Goal: Task Accomplishment & Management: Manage account settings

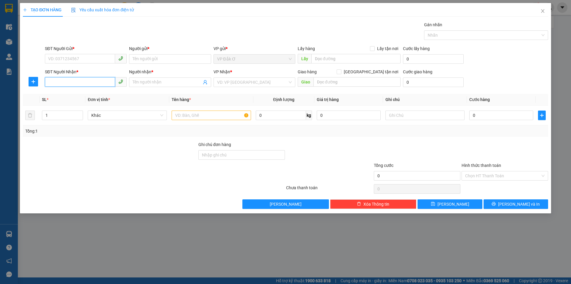
click at [78, 79] on input "SĐT Người Nhận *" at bounding box center [80, 82] width 70 height 10
click at [67, 93] on div "0367834154 - IKA LAB" at bounding box center [85, 94] width 75 height 7
type input "0367834154"
type input "IKA LAB"
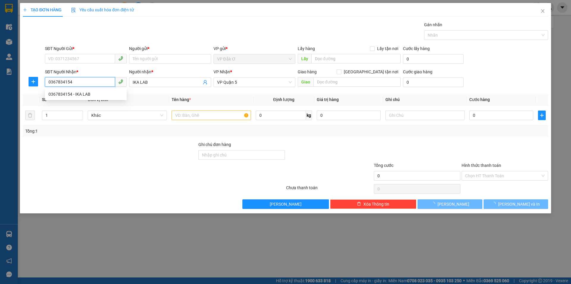
type input "30.000"
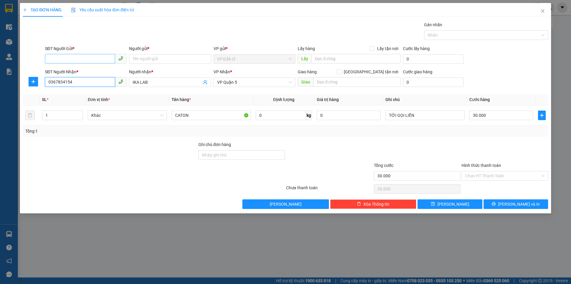
type input "0367834154"
click at [81, 56] on input "SĐT Người Gửi *" at bounding box center [80, 59] width 70 height 10
click at [88, 70] on div "0877877968 - NK [GEOGRAPHIC_DATA]" at bounding box center [85, 71] width 75 height 7
type input "0877877968"
type input "NK VIỆT MỸ"
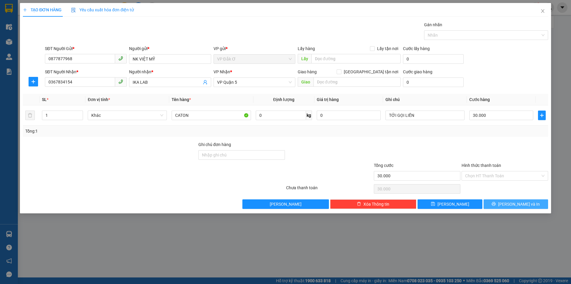
click at [500, 203] on button "[PERSON_NAME] và In" at bounding box center [516, 204] width 65 height 10
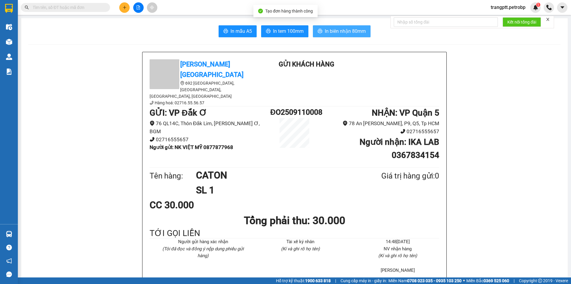
click at [352, 28] on span "In biên nhận 80mm" at bounding box center [345, 30] width 41 height 7
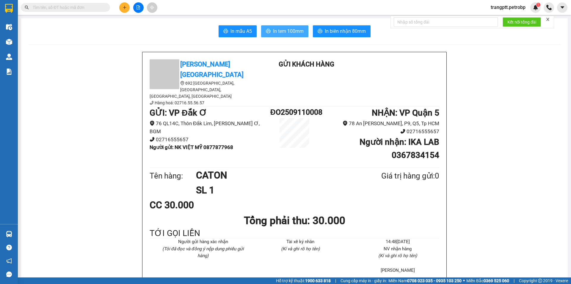
click at [286, 29] on span "In tem 100mm" at bounding box center [288, 30] width 31 height 7
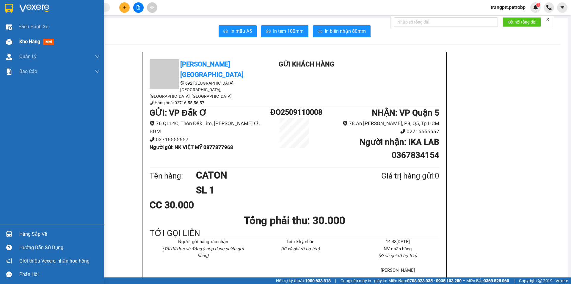
click at [18, 41] on div "Kho hàng mới" at bounding box center [52, 41] width 104 height 15
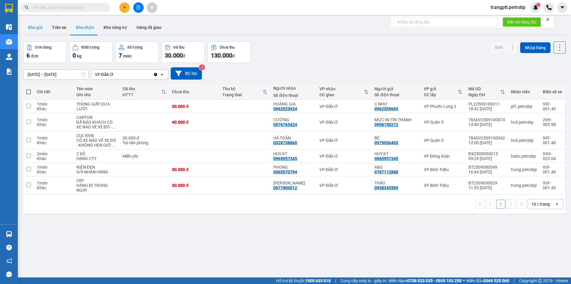
click at [31, 26] on button "Kho gửi" at bounding box center [35, 27] width 24 height 14
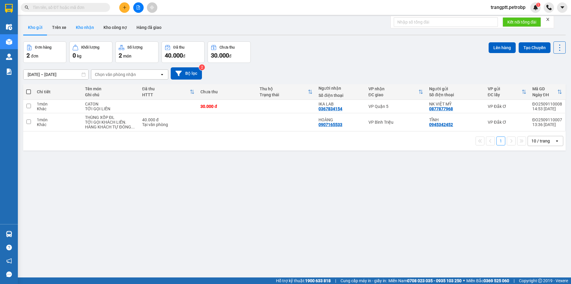
click at [84, 26] on button "Kho nhận" at bounding box center [85, 27] width 28 height 14
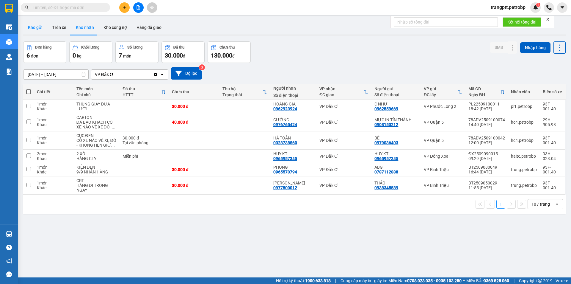
click at [33, 26] on button "Kho gửi" at bounding box center [35, 27] width 24 height 14
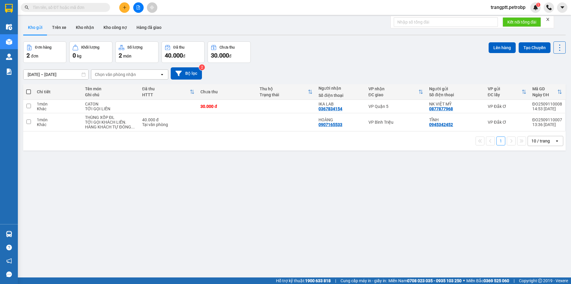
click at [30, 91] on span at bounding box center [28, 91] width 5 height 5
click at [29, 89] on input "checkbox" at bounding box center [29, 89] width 0 height 0
checkbox input "true"
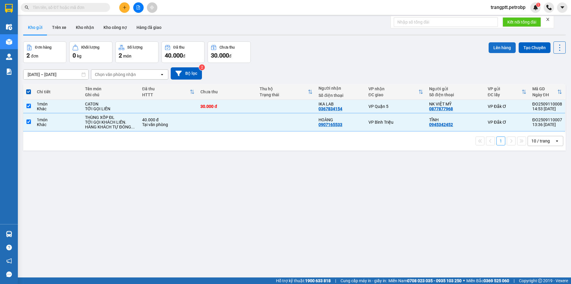
click at [496, 46] on button "Lên hàng" at bounding box center [502, 47] width 27 height 11
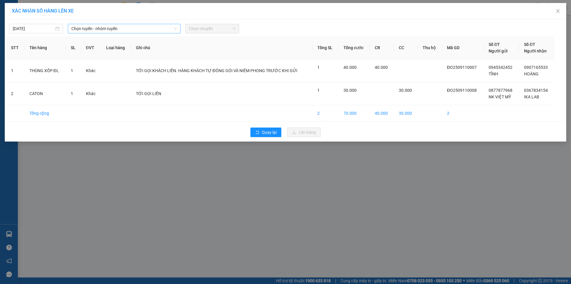
click at [114, 28] on span "Chọn tuyến - nhóm tuyến" at bounding box center [124, 28] width 106 height 9
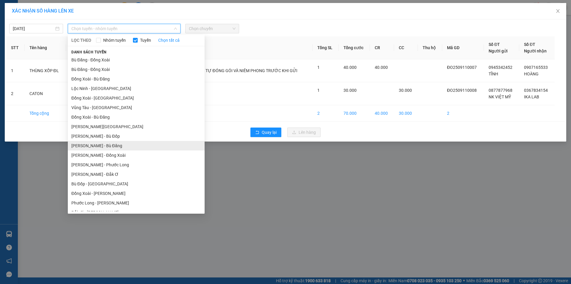
scroll to position [35, 0]
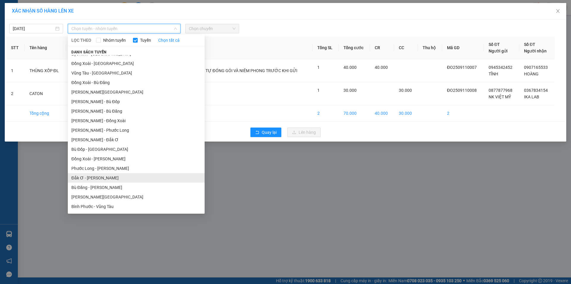
click at [98, 176] on li "Đắk Ơ - [PERSON_NAME]" at bounding box center [136, 178] width 137 height 10
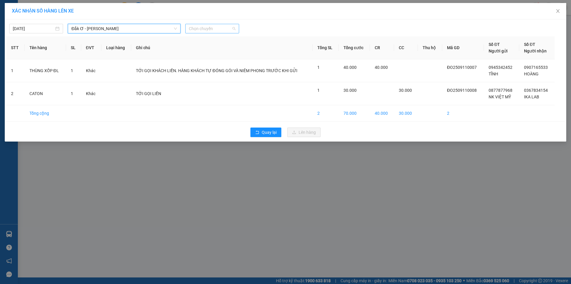
click at [206, 25] on span "Chọn chuyến" at bounding box center [212, 28] width 47 height 9
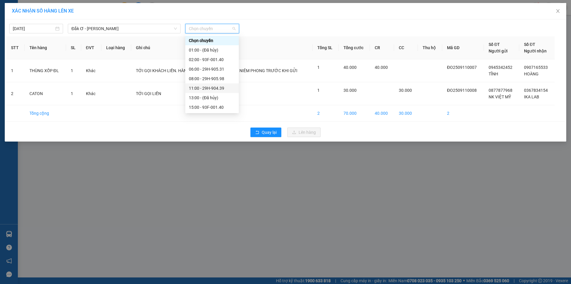
scroll to position [10, 0]
click at [210, 96] on div "15:00 - 93F-001.40" at bounding box center [212, 97] width 46 height 7
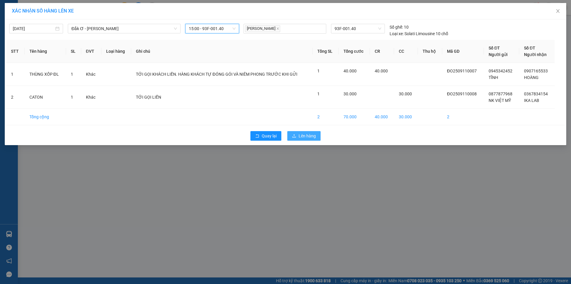
click at [306, 137] on span "Lên hàng" at bounding box center [307, 135] width 17 height 7
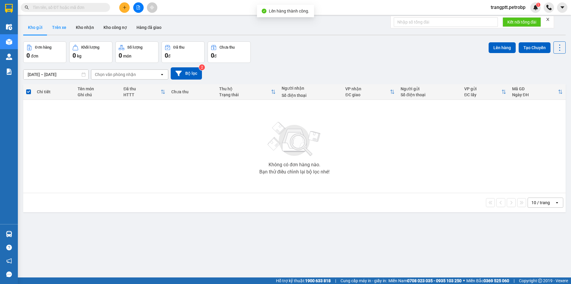
click at [62, 27] on button "Trên xe" at bounding box center [59, 27] width 24 height 14
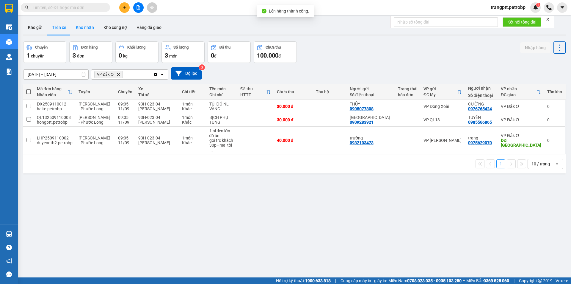
click at [84, 28] on button "Kho nhận" at bounding box center [85, 27] width 28 height 14
type input "[DATE] – [DATE]"
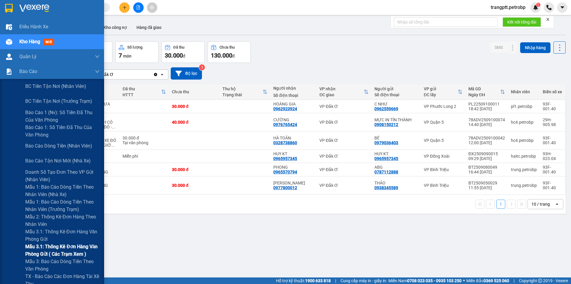
click at [49, 247] on span "Mẫu 3.1: Thống kê đơn hàng văn phòng gửi ( các trạm xem )" at bounding box center [62, 249] width 74 height 15
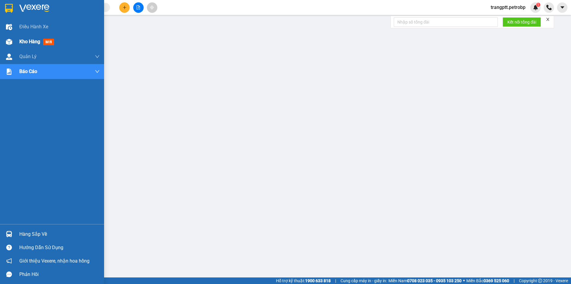
click at [18, 41] on div "Kho hàng mới" at bounding box center [52, 41] width 104 height 15
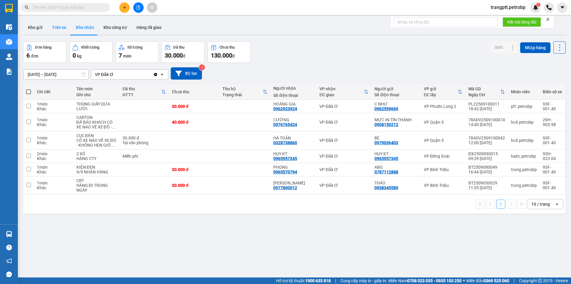
click at [55, 23] on button "Trên xe" at bounding box center [59, 27] width 24 height 14
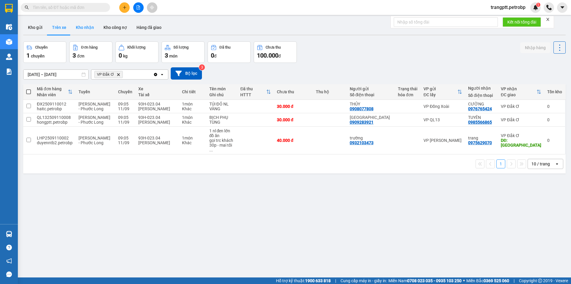
drag, startPoint x: 88, startPoint y: 24, endPoint x: 88, endPoint y: 33, distance: 8.9
click at [88, 26] on button "Kho nhận" at bounding box center [85, 27] width 28 height 14
type input "[DATE] – [DATE]"
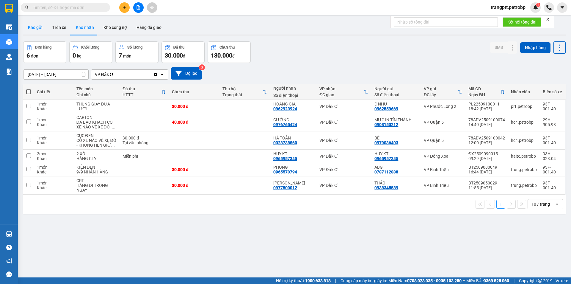
click at [33, 26] on button "Kho gửi" at bounding box center [35, 27] width 24 height 14
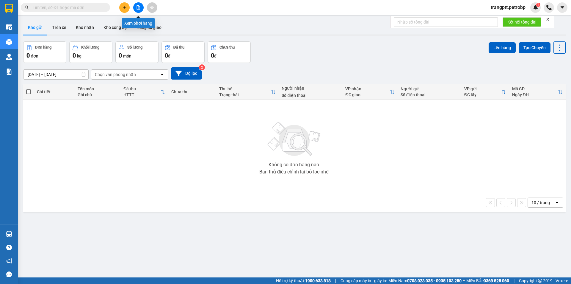
click at [137, 7] on icon "file-add" at bounding box center [138, 7] width 3 height 4
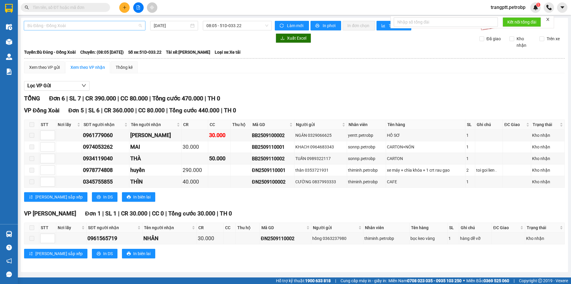
click at [109, 24] on span "Bù Đăng - Đồng Xoài" at bounding box center [84, 25] width 115 height 9
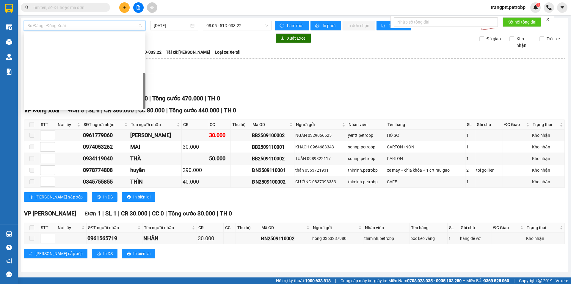
scroll to position [124, 0]
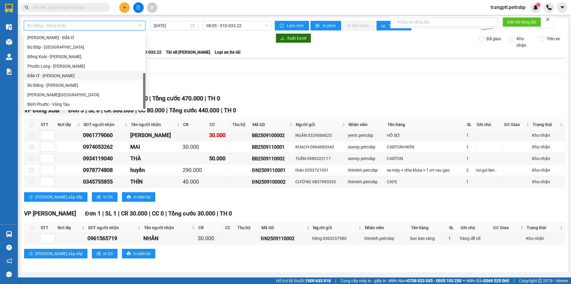
click at [61, 77] on div "Đắk Ơ - [PERSON_NAME]" at bounding box center [84, 75] width 115 height 7
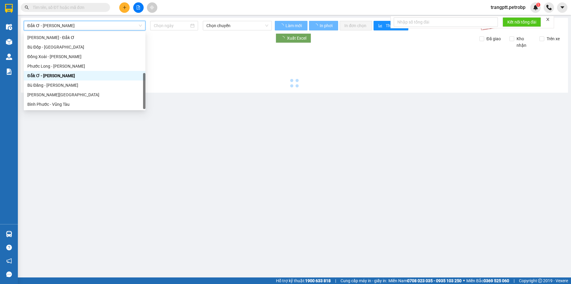
type input "[DATE]"
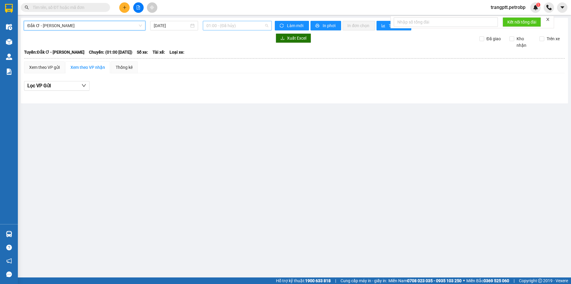
click at [234, 25] on span "01:00 - (Đã hủy)" at bounding box center [237, 25] width 62 height 9
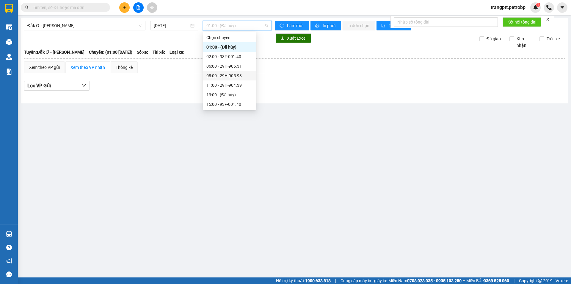
click at [223, 74] on div "08:00 - 29H-905.98" at bounding box center [229, 75] width 46 height 7
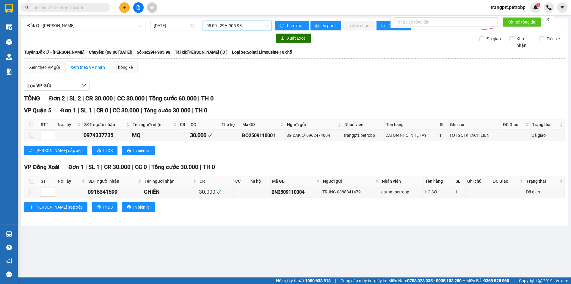
click at [236, 25] on span "08:00 - 29H-905.98" at bounding box center [237, 25] width 62 height 9
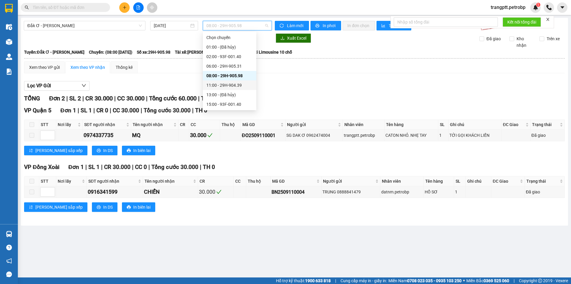
click at [222, 84] on div "11:00 - 29H-904.39" at bounding box center [229, 85] width 46 height 7
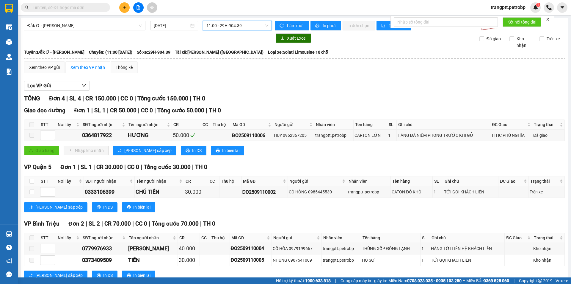
click at [220, 22] on span "11:00 - 29H-904.39" at bounding box center [237, 25] width 62 height 9
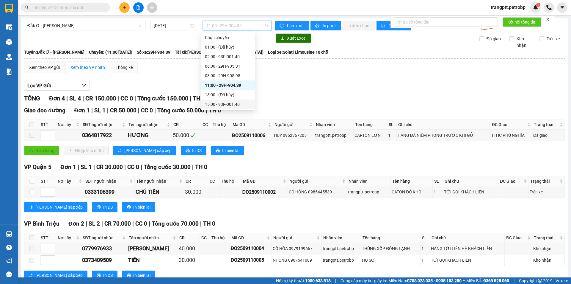
click at [225, 101] on div "15:00 - 93F-001.40" at bounding box center [228, 104] width 46 height 7
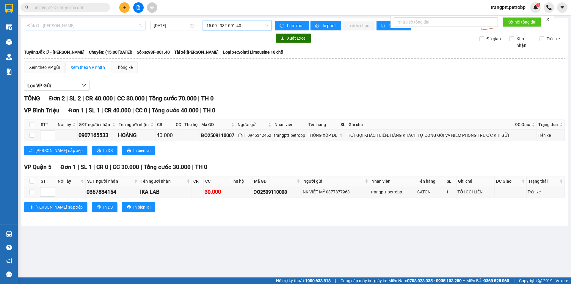
click at [96, 28] on span "Đắk Ơ - [PERSON_NAME]" at bounding box center [84, 25] width 115 height 9
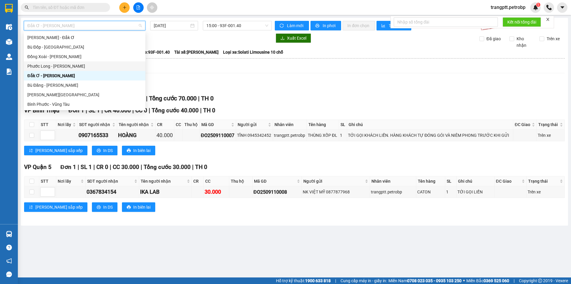
click at [59, 64] on div "Phước Long - [PERSON_NAME]" at bounding box center [84, 66] width 115 height 7
type input "[DATE]"
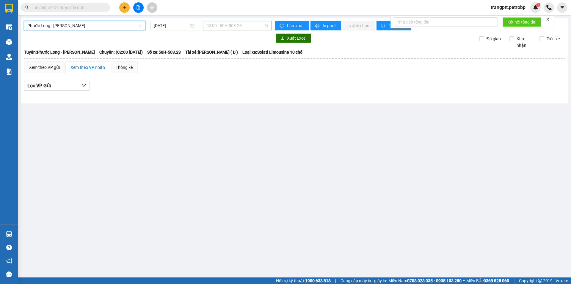
click at [231, 24] on span "02:00 - 50H-503.23" at bounding box center [237, 25] width 62 height 9
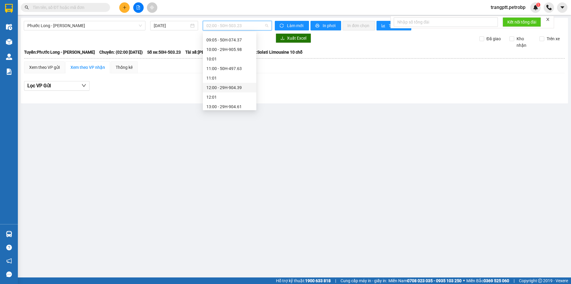
scroll to position [297, 0]
click at [228, 43] on div "15:05 - 50H-363.26" at bounding box center [229, 44] width 46 height 7
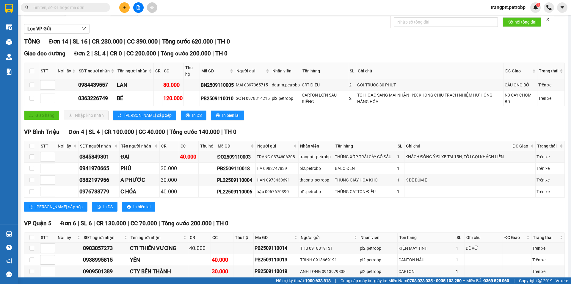
scroll to position [146, 0]
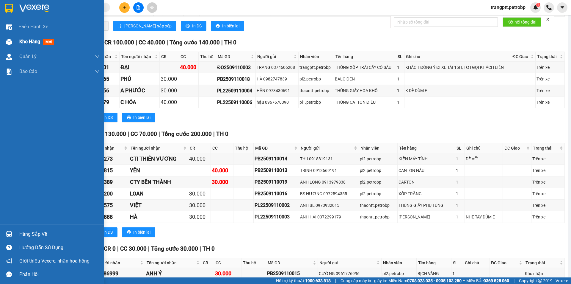
click at [16, 41] on div "Kho hàng mới" at bounding box center [52, 41] width 104 height 15
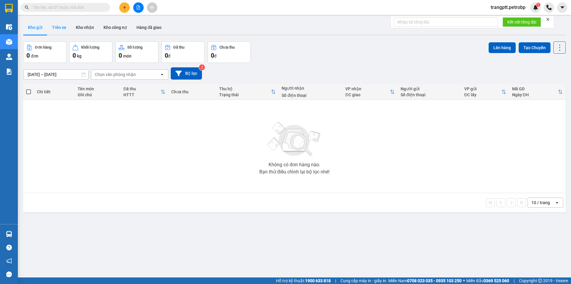
click at [58, 26] on button "Trên xe" at bounding box center [59, 27] width 24 height 14
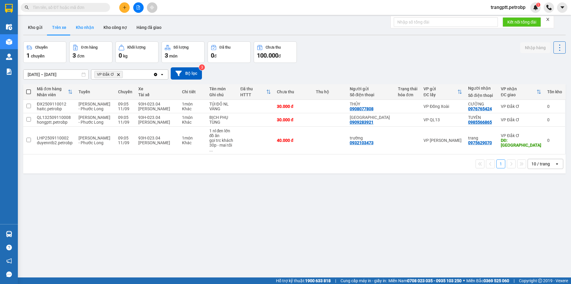
click at [79, 25] on button "Kho nhận" at bounding box center [85, 27] width 28 height 14
type input "[DATE] – [DATE]"
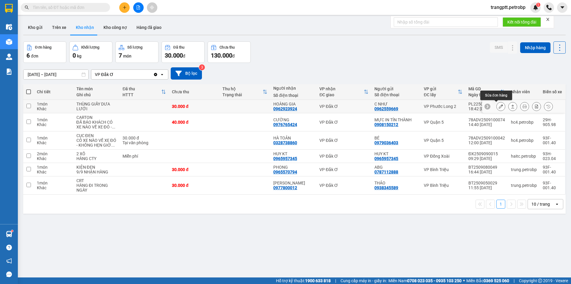
click at [499, 106] on icon at bounding box center [501, 106] width 4 height 4
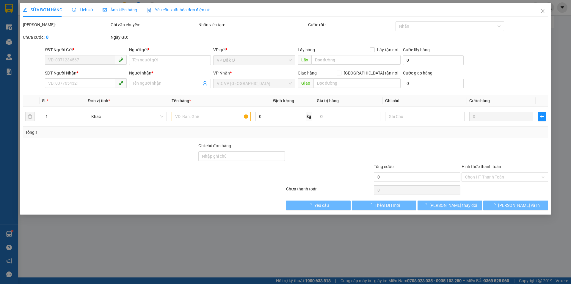
type input "0962559669"
type input "C NHƯ"
type input "0962923924"
type input "HOÀNG GIA"
type input "30.000"
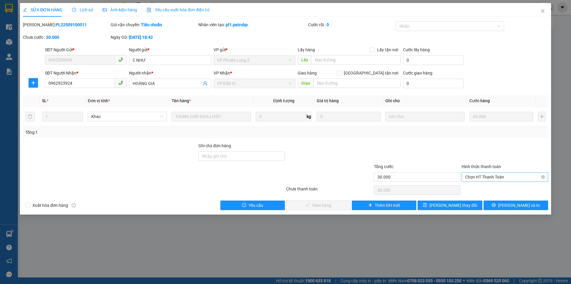
click at [481, 177] on span "Chọn HT Thanh Toán" at bounding box center [504, 176] width 79 height 9
click at [483, 188] on div "Tại văn phòng" at bounding box center [504, 188] width 79 height 7
type input "0"
click at [329, 205] on span "[PERSON_NAME] và Giao hàng" at bounding box center [325, 205] width 57 height 7
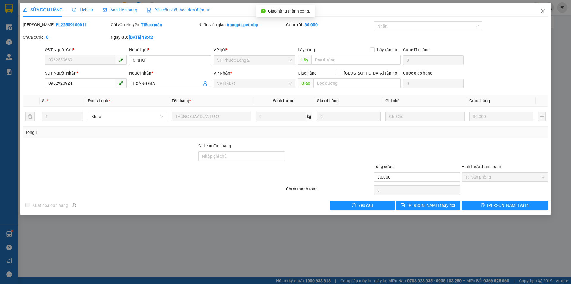
click at [543, 10] on icon "close" at bounding box center [543, 11] width 5 height 5
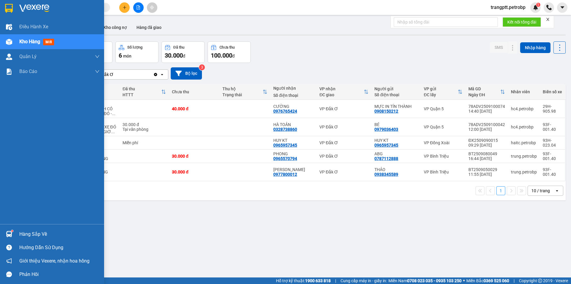
click at [22, 232] on div "Hàng sắp về" at bounding box center [59, 233] width 80 height 9
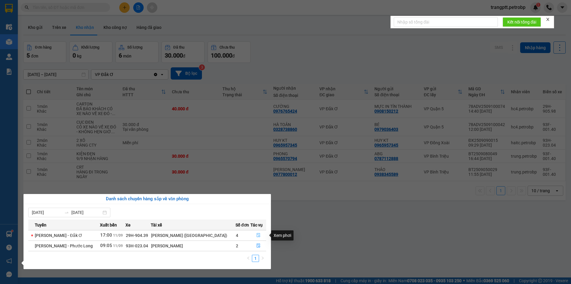
click at [257, 233] on icon "file-done" at bounding box center [259, 235] width 4 height 4
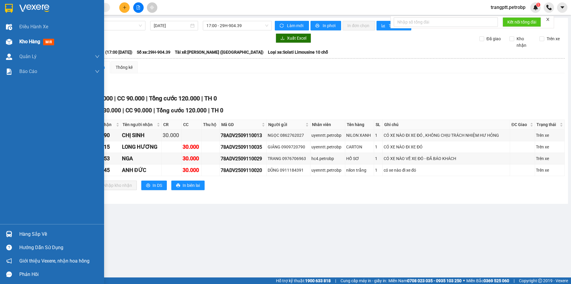
click at [19, 40] on div "Kho hàng mới" at bounding box center [52, 41] width 104 height 15
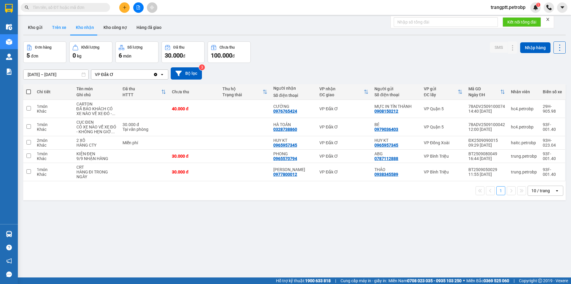
click at [61, 26] on button "Trên xe" at bounding box center [59, 27] width 24 height 14
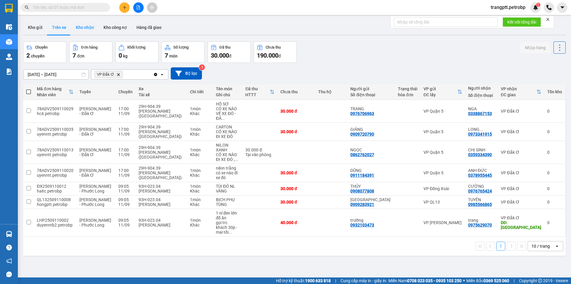
click at [84, 26] on button "Kho nhận" at bounding box center [85, 27] width 28 height 14
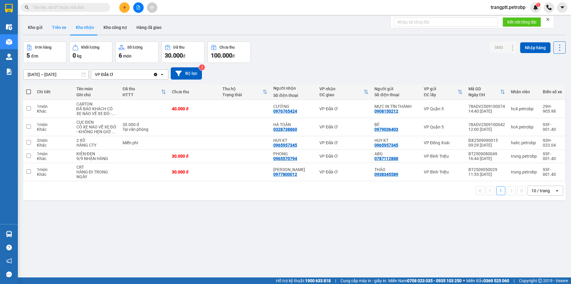
click at [59, 25] on button "Trên xe" at bounding box center [59, 27] width 24 height 14
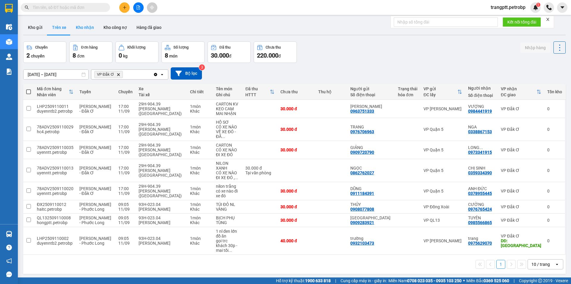
click at [84, 27] on button "Kho nhận" at bounding box center [85, 27] width 28 height 14
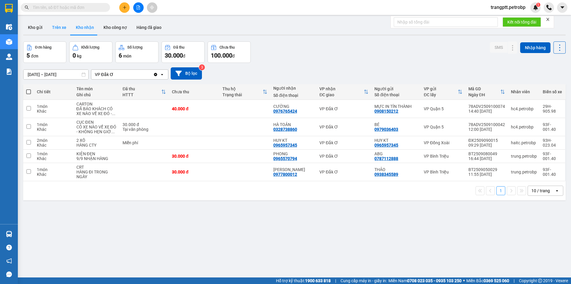
click at [54, 26] on button "Trên xe" at bounding box center [59, 27] width 24 height 14
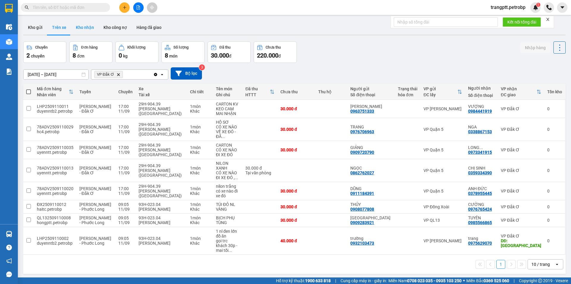
click at [84, 26] on button "Kho nhận" at bounding box center [85, 27] width 28 height 14
type input "[DATE] – [DATE]"
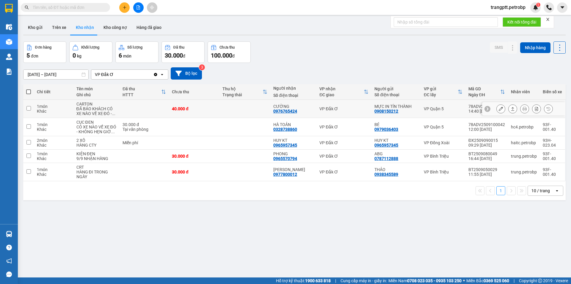
click at [499, 109] on icon at bounding box center [501, 108] width 4 height 4
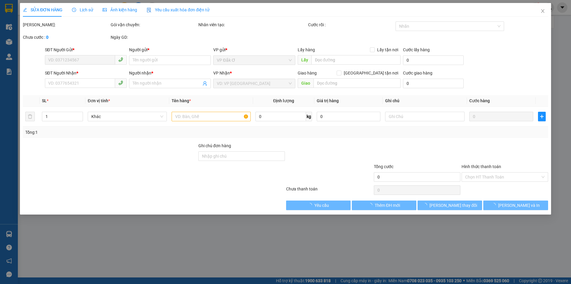
type input "0908150212"
type input "MỰC IN TÍN THÀNH"
type input "0976765424"
type input "CƯỜNG"
type input "40.000"
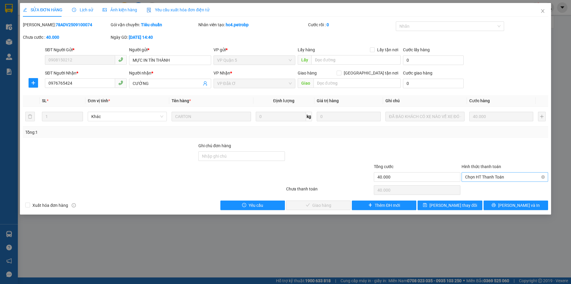
click at [484, 176] on span "Chọn HT Thanh Toán" at bounding box center [504, 176] width 79 height 9
click at [479, 189] on div "Tại văn phòng" at bounding box center [504, 188] width 79 height 7
type input "0"
click at [316, 205] on span "[PERSON_NAME] và Giao hàng" at bounding box center [325, 205] width 57 height 7
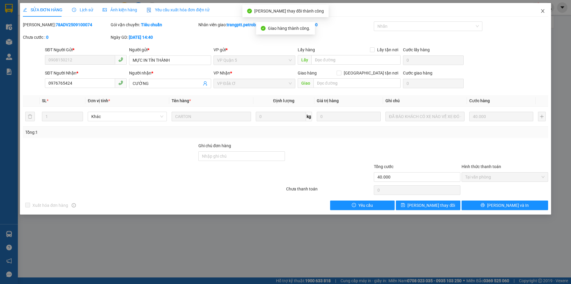
click at [543, 10] on icon "close" at bounding box center [543, 11] width 5 height 5
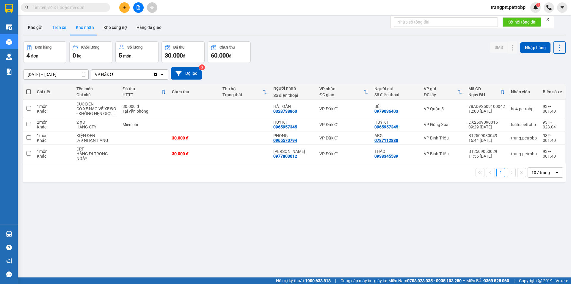
click at [62, 27] on button "Trên xe" at bounding box center [59, 27] width 24 height 14
type input "[DATE] – [DATE]"
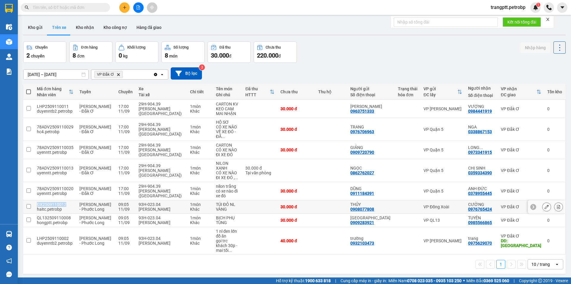
drag, startPoint x: 37, startPoint y: 193, endPoint x: 66, endPoint y: 196, distance: 29.6
click at [66, 200] on td "ĐX2509110012 haitc.petrobp" at bounding box center [55, 206] width 43 height 13
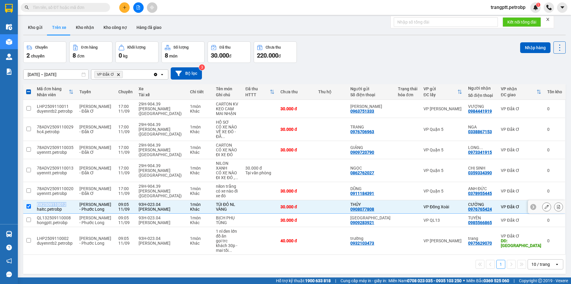
copy div "ĐX2509110012"
click at [27, 204] on input "checkbox" at bounding box center [28, 206] width 4 height 4
checkbox input "false"
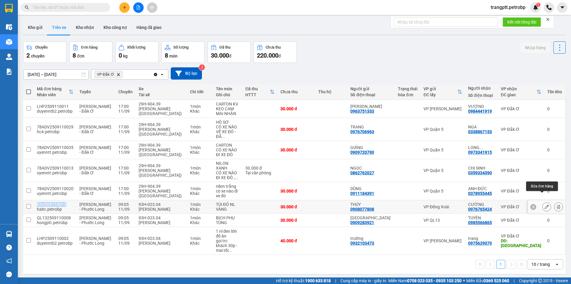
click at [545, 204] on icon at bounding box center [547, 206] width 4 height 4
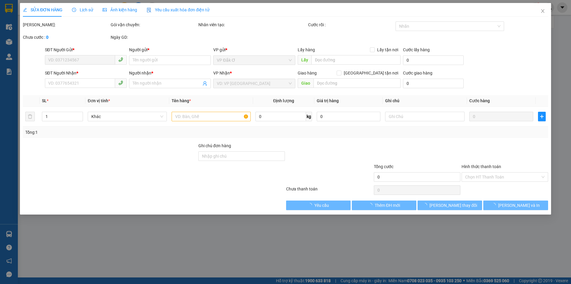
type input "0908077808"
type input "THỦY"
type input "0976765424"
type input "CƯỜNG"
type input "30.000"
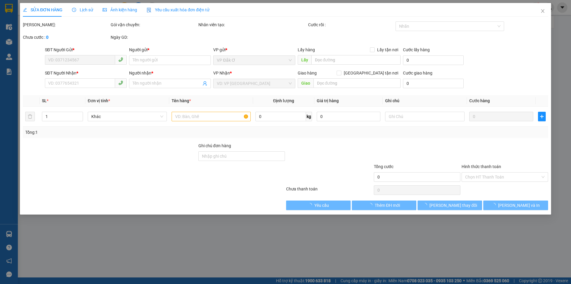
type input "30.000"
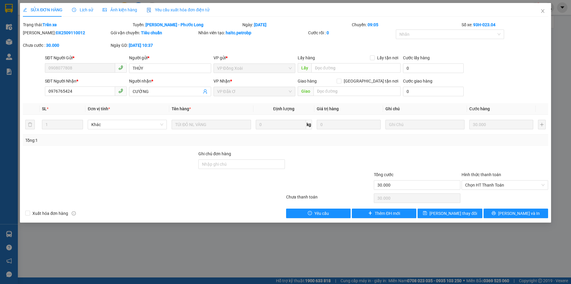
click at [81, 8] on span "Lịch sử" at bounding box center [82, 9] width 21 height 5
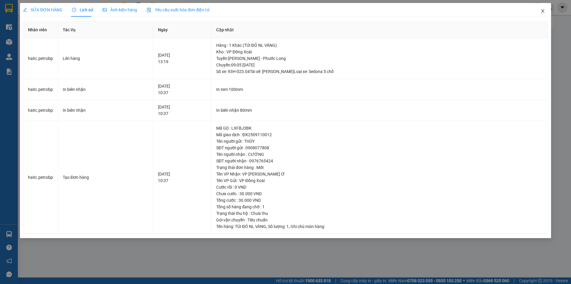
click at [546, 10] on span "Close" at bounding box center [543, 11] width 17 height 17
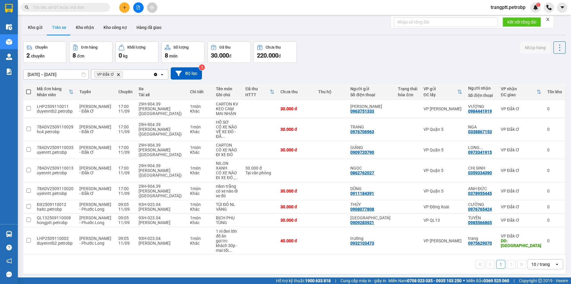
click at [205, 267] on div "ver 1.8.143 Kho gửi Trên xe Kho nhận Kho công nợ Hàng đã giao Chuyến 2 chuyến Đ…" at bounding box center [294, 160] width 547 height 284
